Goal: Information Seeking & Learning: Check status

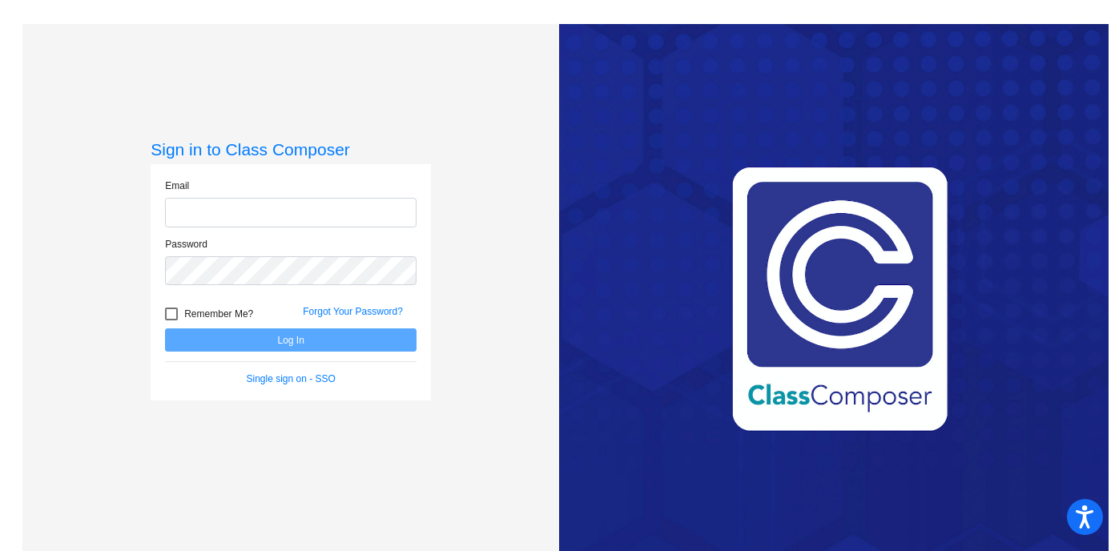
type input "[EMAIL_ADDRESS][DOMAIN_NAME]"
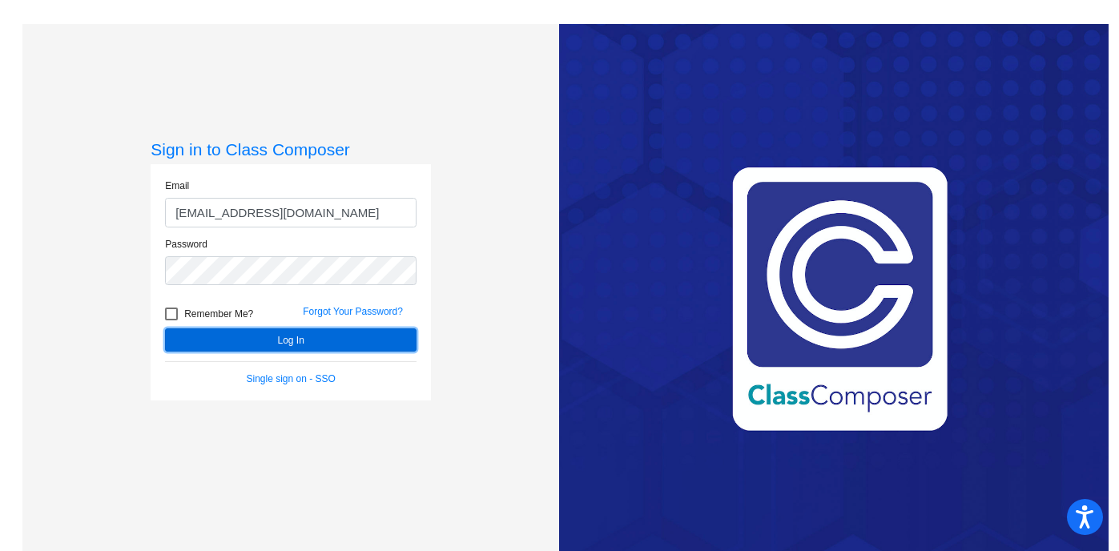
click at [353, 343] on button "Log In" at bounding box center [291, 339] width 252 height 23
click at [346, 343] on button "Log In" at bounding box center [291, 339] width 252 height 23
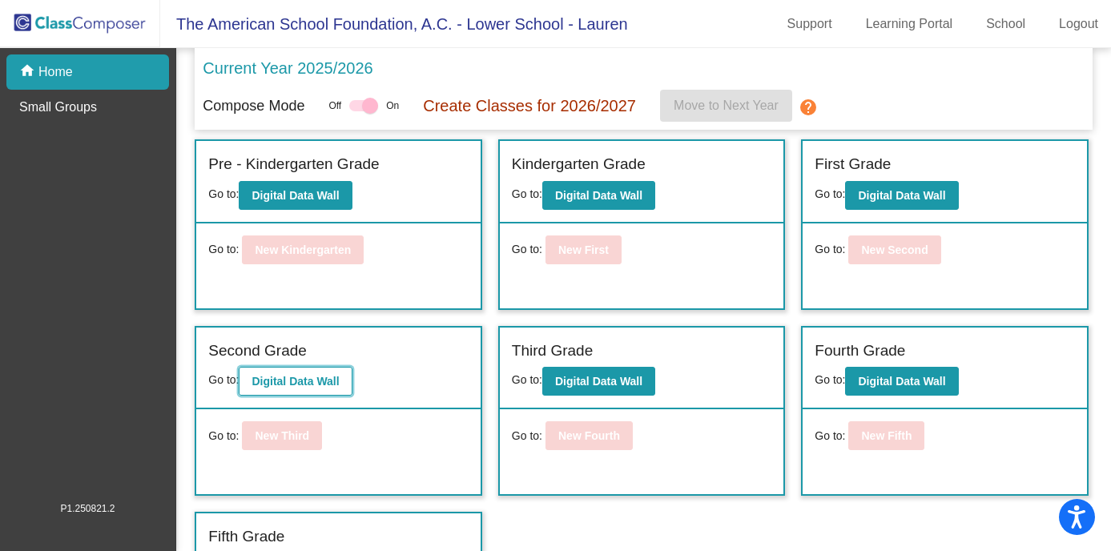
click at [335, 383] on b "Digital Data Wall" at bounding box center [295, 381] width 87 height 13
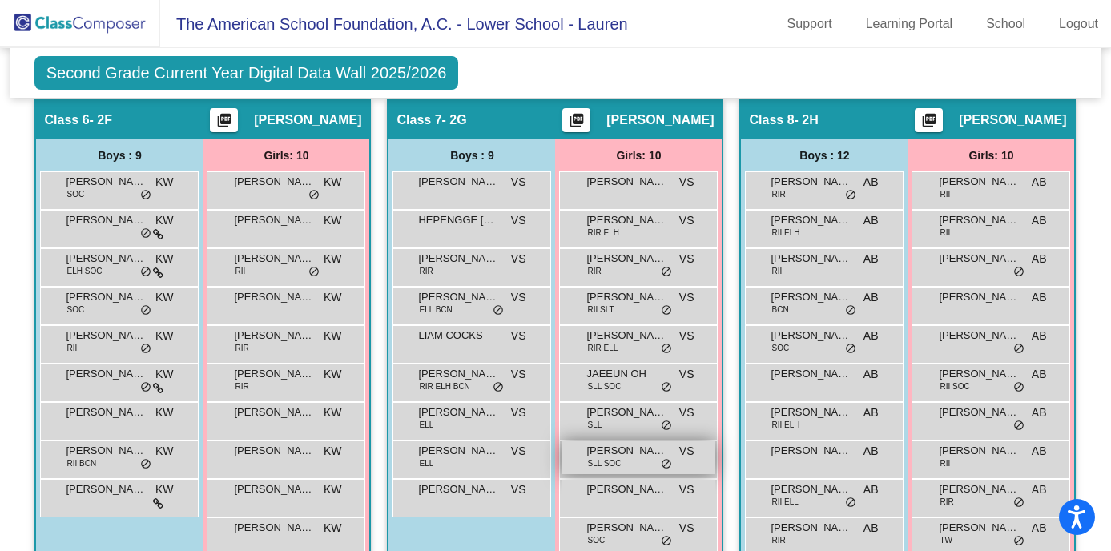
scroll to position [1524, 0]
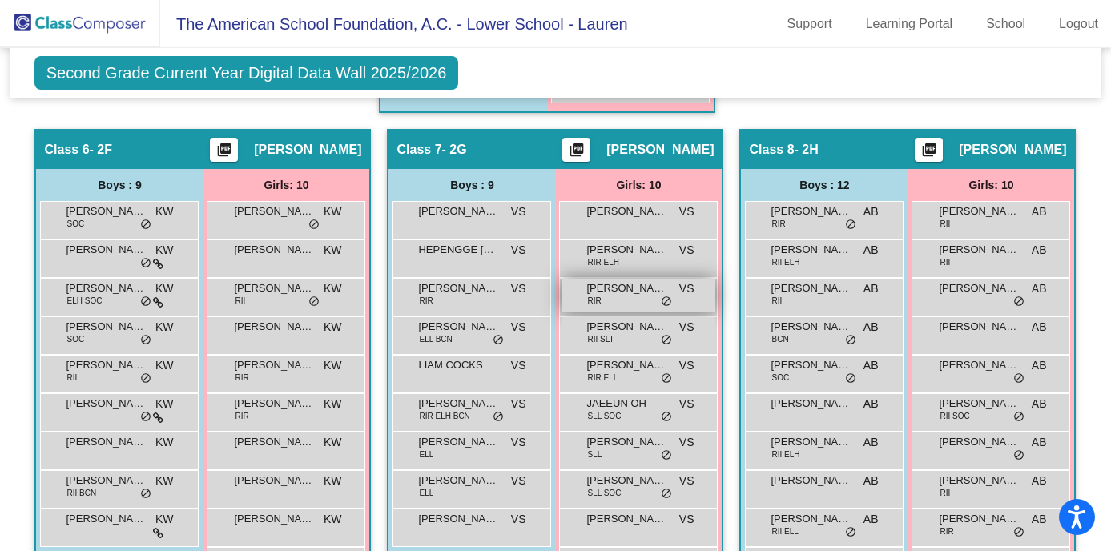
click at [646, 296] on div "[PERSON_NAME] RIR VS lock do_not_disturb_alt" at bounding box center [638, 295] width 153 height 33
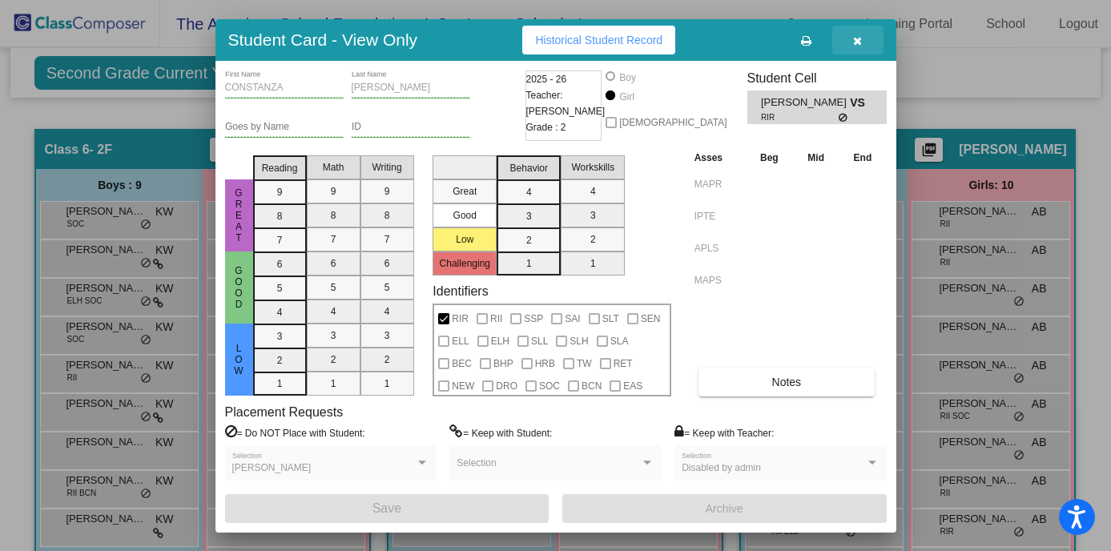
click at [858, 43] on icon "button" at bounding box center [857, 40] width 9 height 11
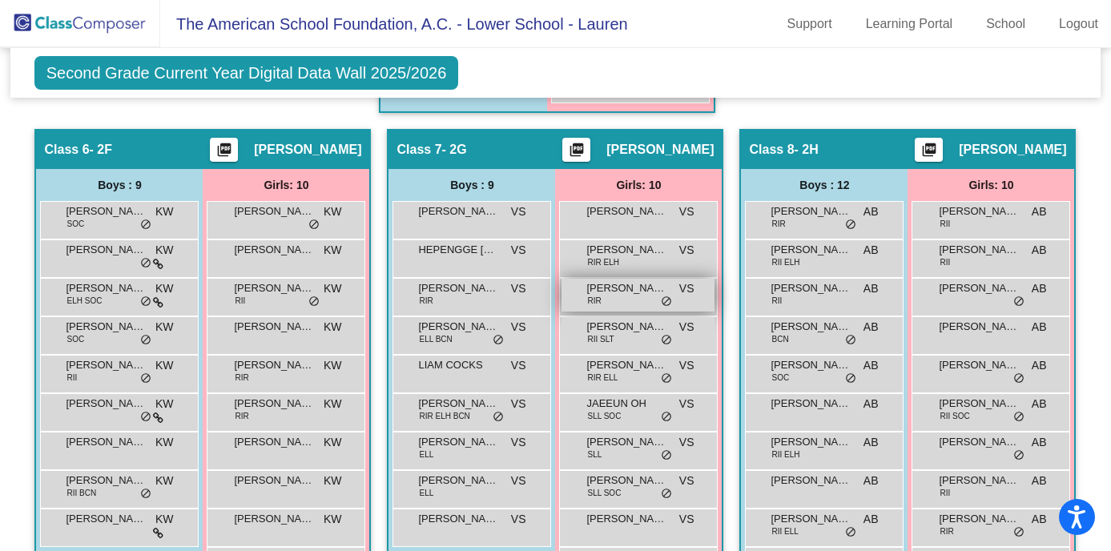
click at [607, 304] on div "[PERSON_NAME] RIR VS lock do_not_disturb_alt" at bounding box center [638, 295] width 153 height 33
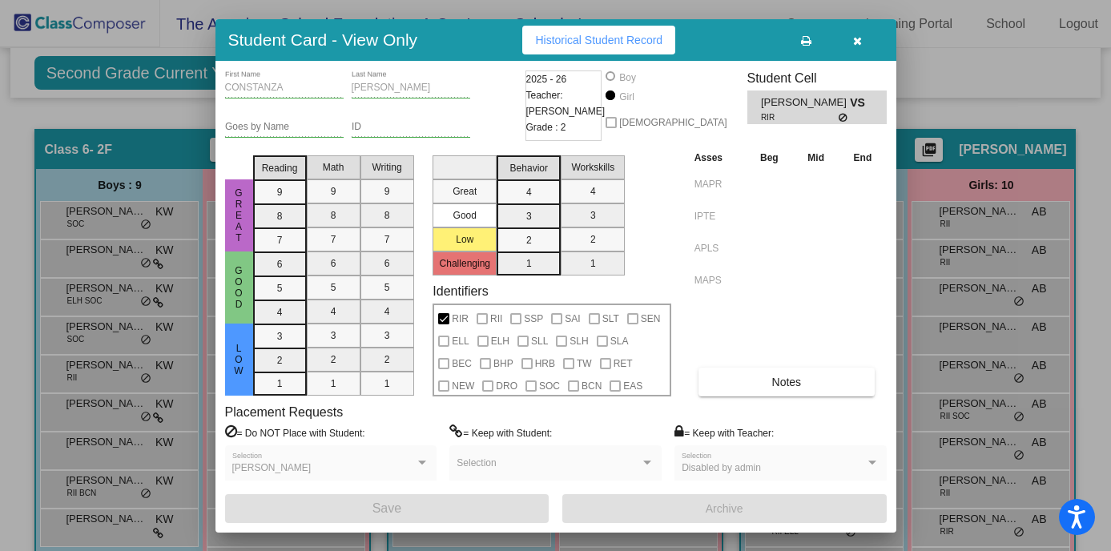
click at [636, 38] on span "Historical Student Record" at bounding box center [598, 40] width 127 height 13
click at [855, 42] on icon "button" at bounding box center [857, 40] width 9 height 11
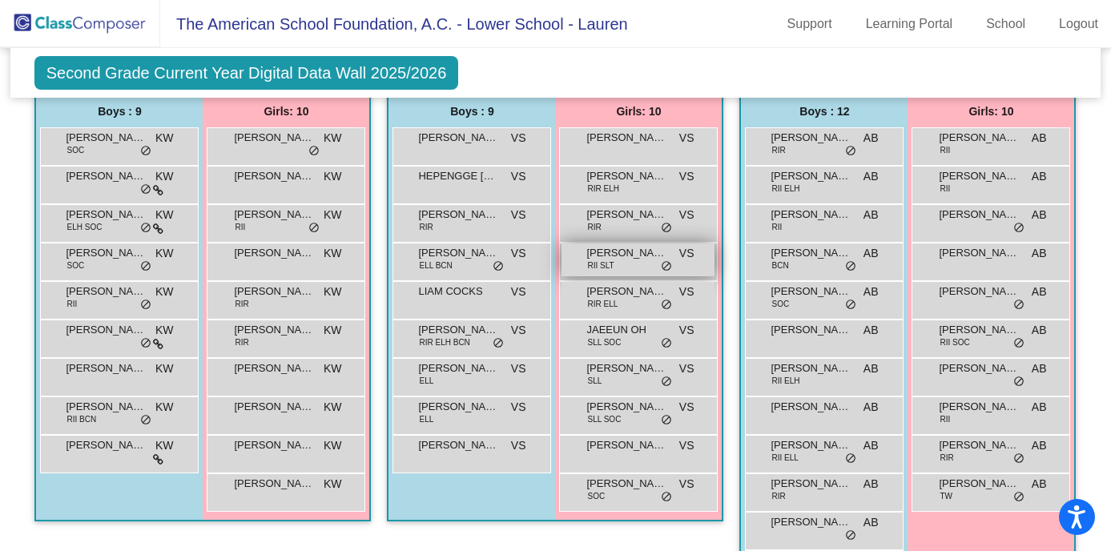
scroll to position [1586, 0]
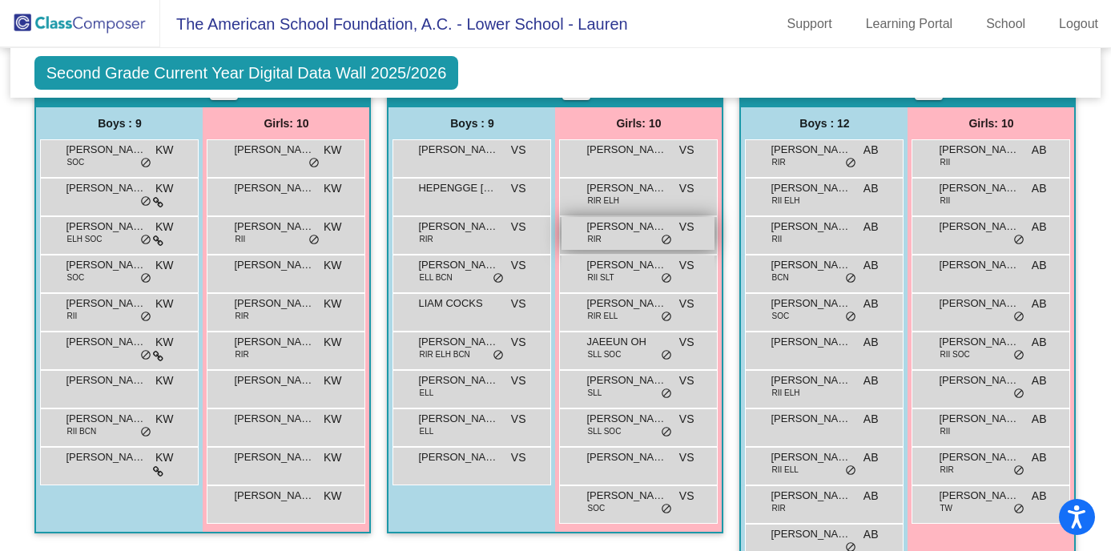
click at [639, 237] on div "[PERSON_NAME] RIR VS lock do_not_disturb_alt" at bounding box center [638, 233] width 153 height 33
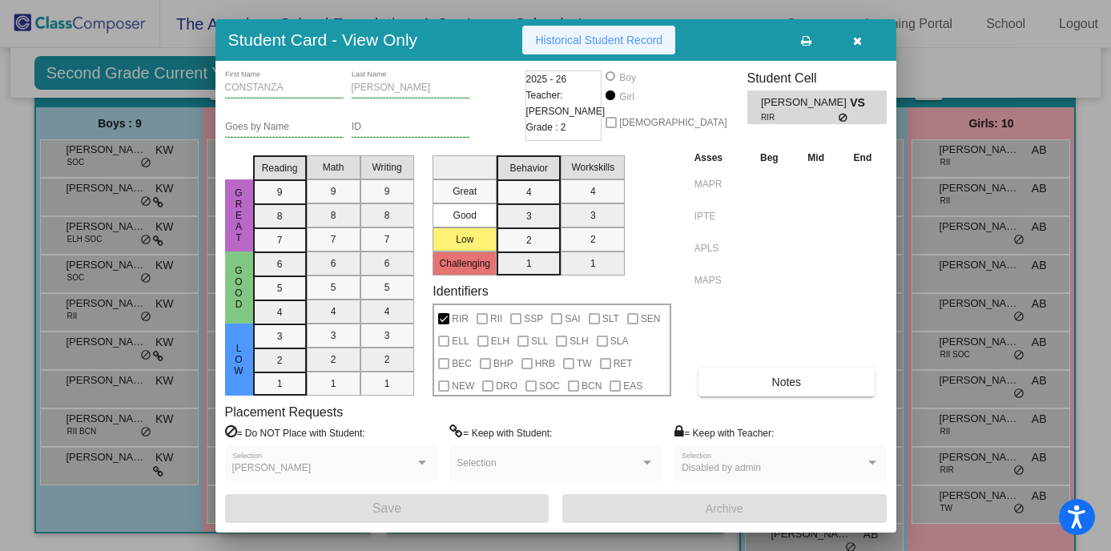
click at [632, 40] on span "Historical Student Record" at bounding box center [598, 40] width 127 height 13
click at [864, 38] on button "button" at bounding box center [857, 40] width 51 height 29
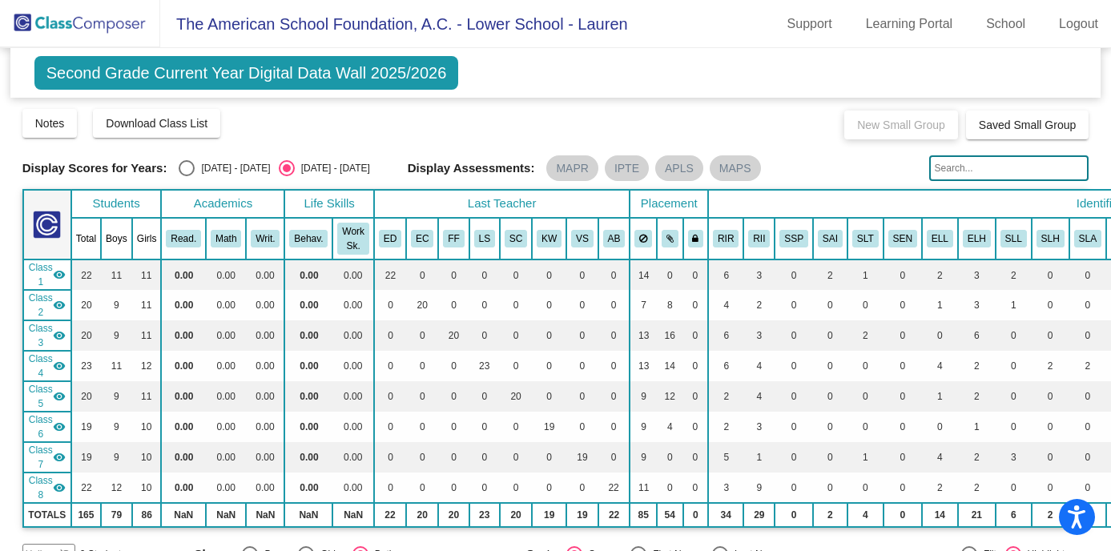
scroll to position [0, 0]
